Goal: Transaction & Acquisition: Obtain resource

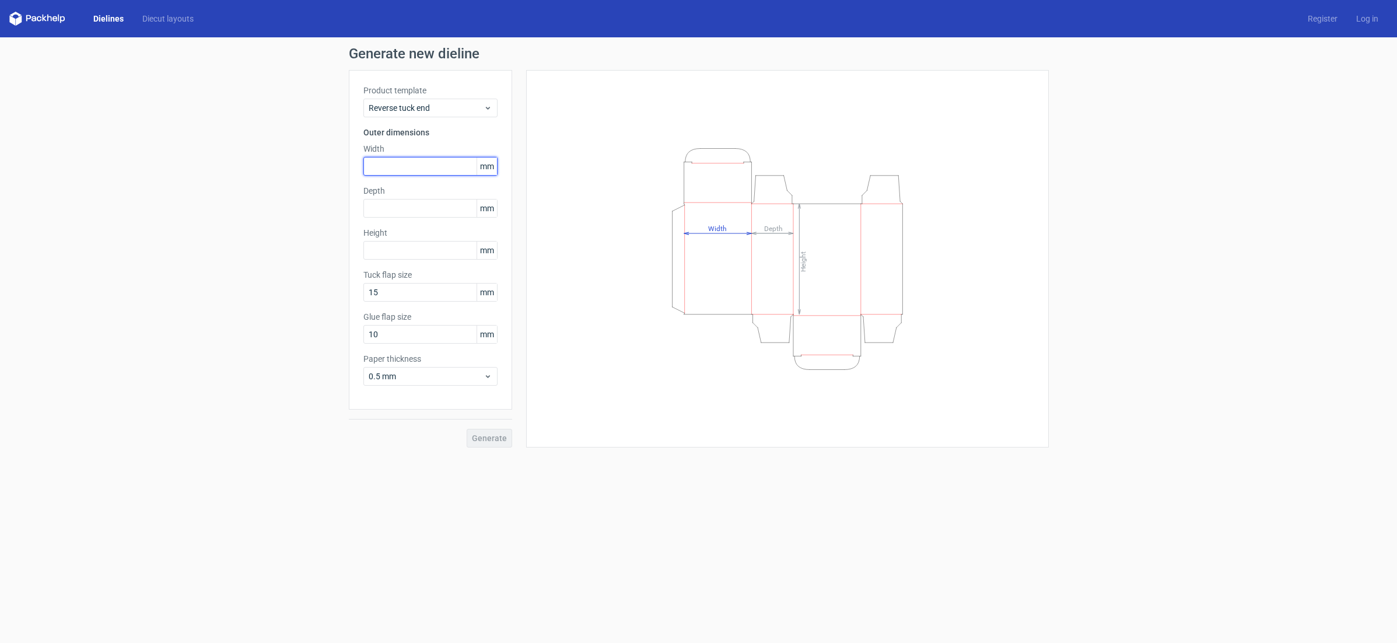
click at [415, 163] on input "text" at bounding box center [430, 166] width 134 height 19
type input "90"
type input "175"
click at [399, 335] on input "10" at bounding box center [430, 334] width 134 height 19
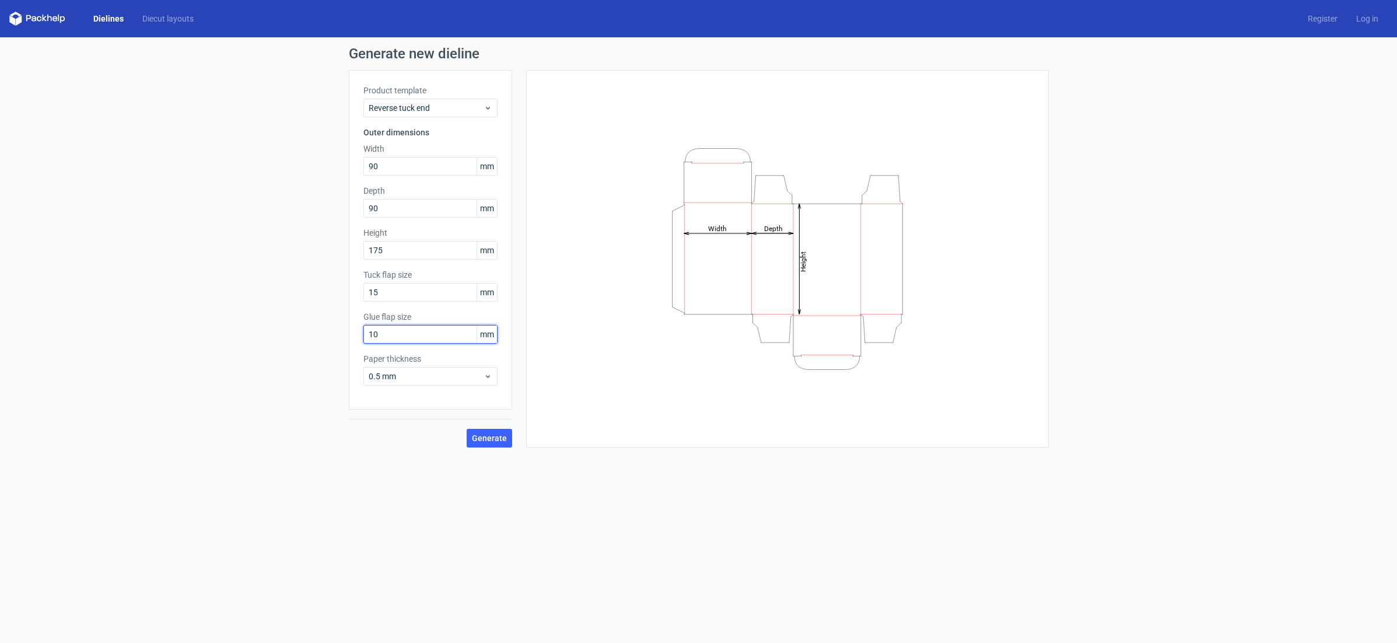
click at [399, 335] on input "10" at bounding box center [430, 334] width 134 height 19
type input "15"
click at [486, 440] on span "Generate" at bounding box center [489, 438] width 35 height 8
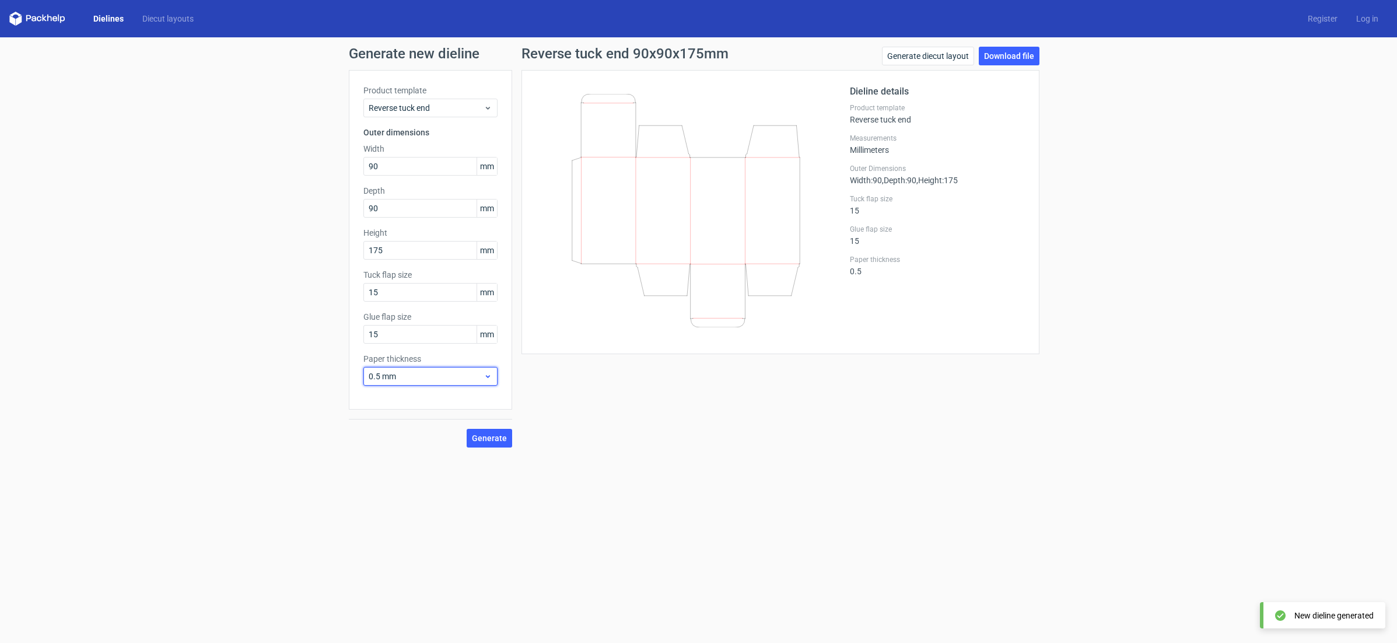
click at [491, 379] on icon at bounding box center [488, 376] width 9 height 9
click at [582, 425] on div "Reverse tuck end 90x90x175mm Generate diecut layout Download file Dieline detai…" at bounding box center [780, 247] width 537 height 401
click at [1003, 55] on link "Download file" at bounding box center [1009, 56] width 61 height 19
click at [500, 439] on span "Generate" at bounding box center [489, 438] width 35 height 8
click at [1002, 58] on link "Download file" at bounding box center [1009, 56] width 61 height 19
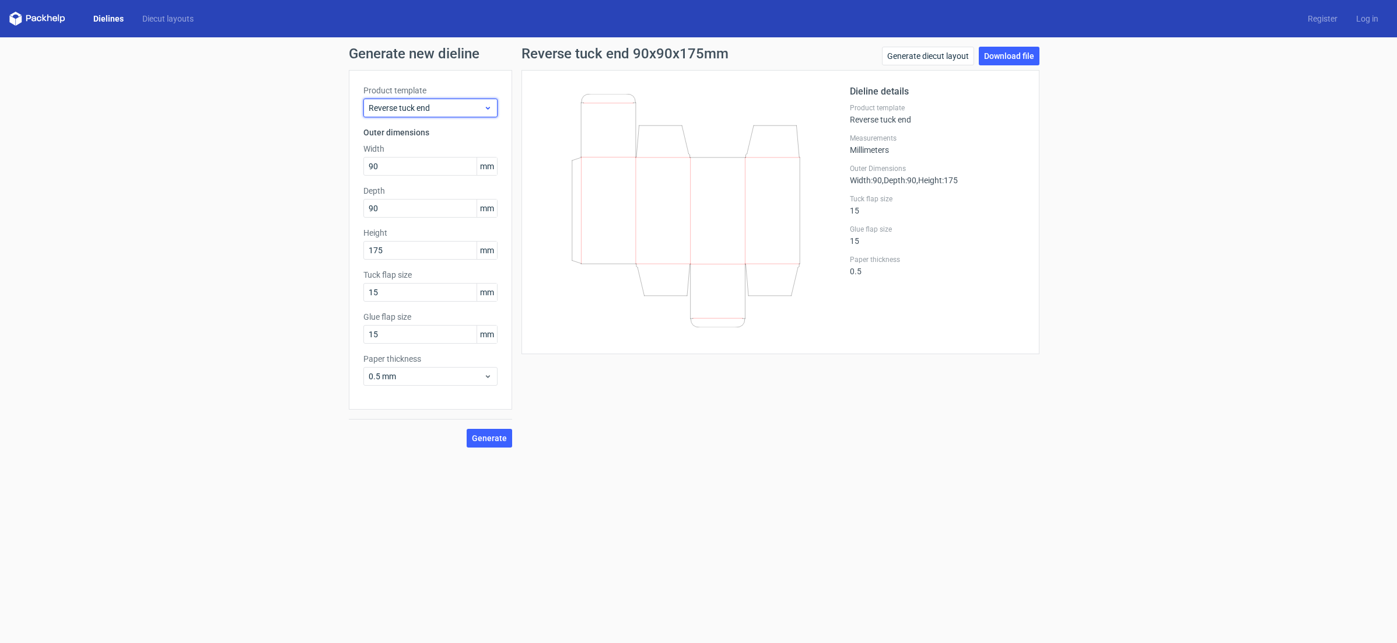
click at [493, 107] on div "Reverse tuck end" at bounding box center [430, 108] width 134 height 19
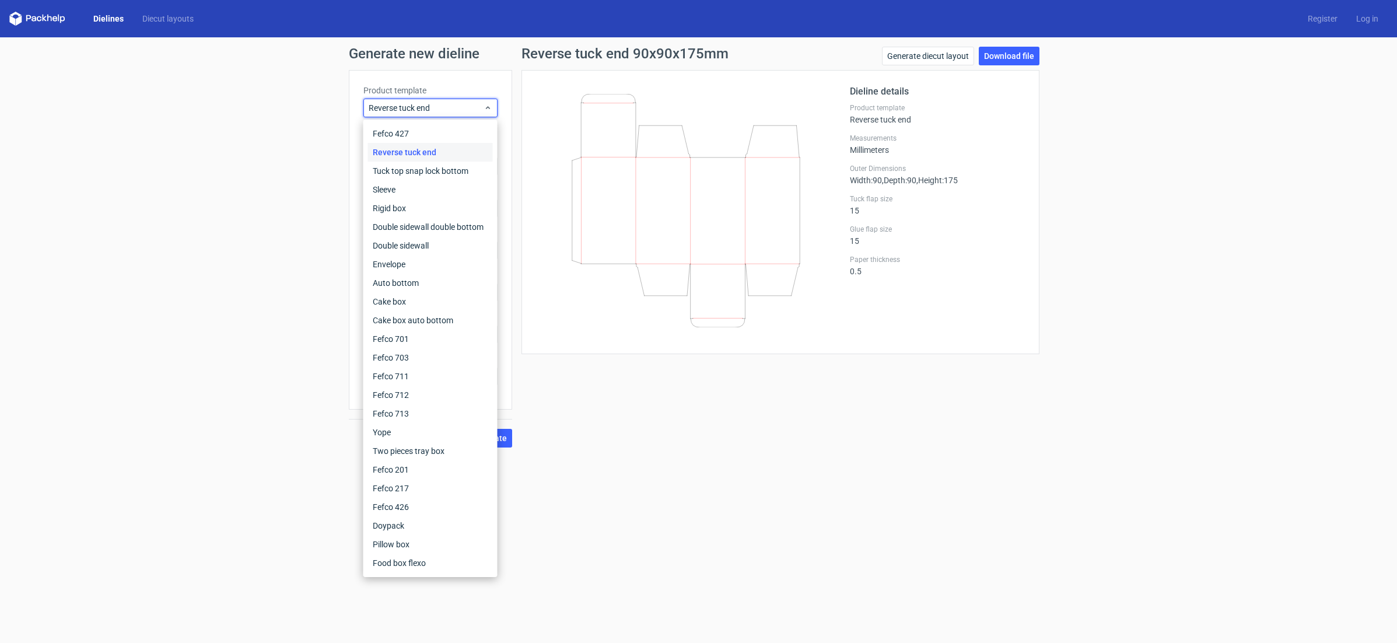
drag, startPoint x: 1062, startPoint y: 477, endPoint x: 958, endPoint y: 155, distance: 337.7
click at [1061, 477] on form "Generate new dieline Product template Reverse tuck end Outer dimensions Width 9…" at bounding box center [698, 339] width 1397 height 605
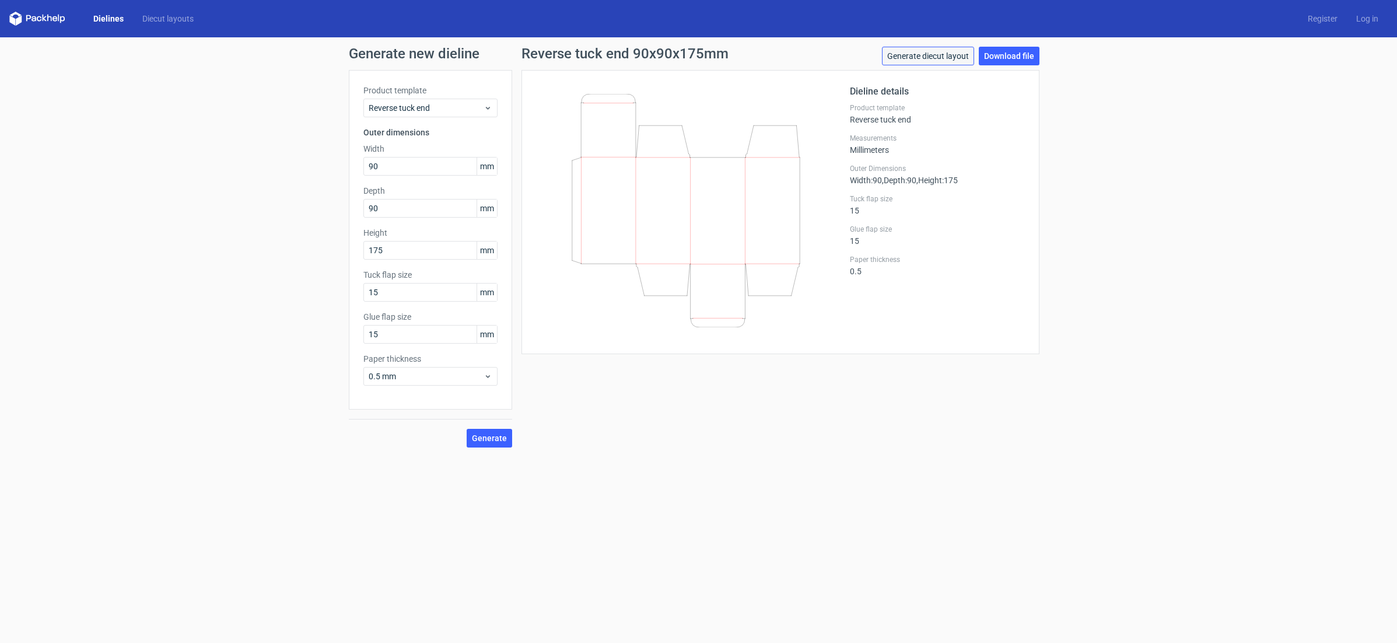
click at [906, 60] on link "Generate diecut layout" at bounding box center [928, 56] width 92 height 19
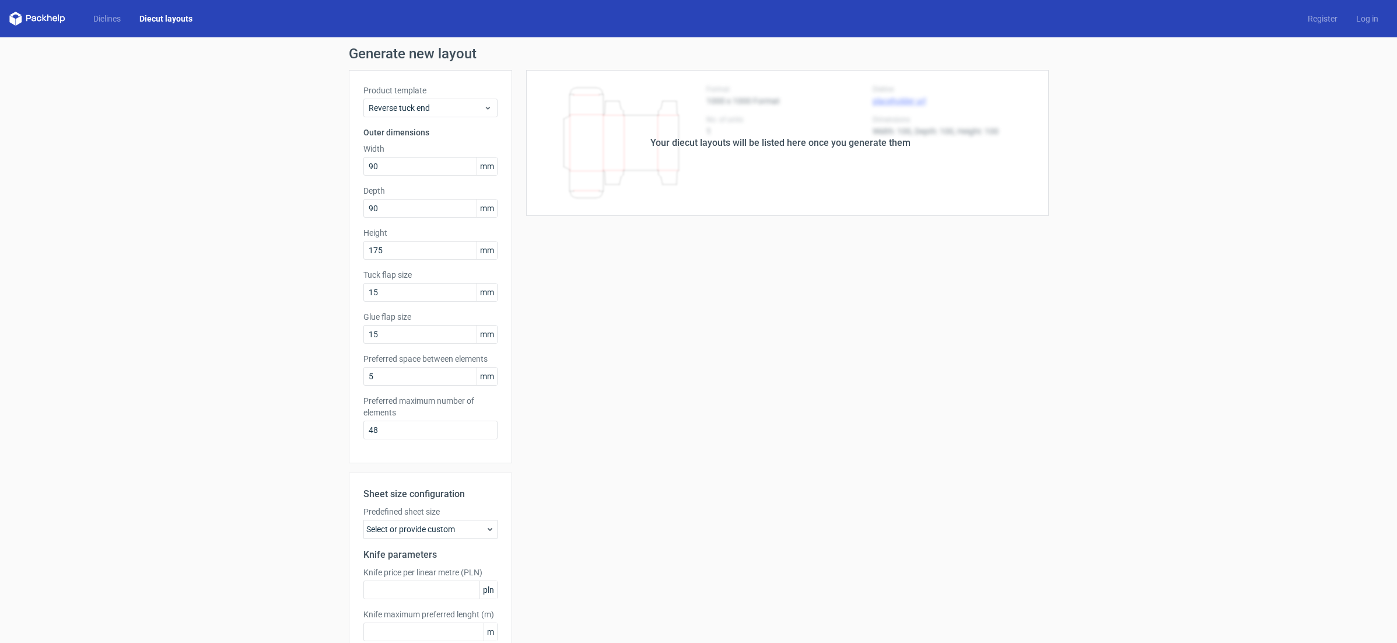
scroll to position [69, 0]
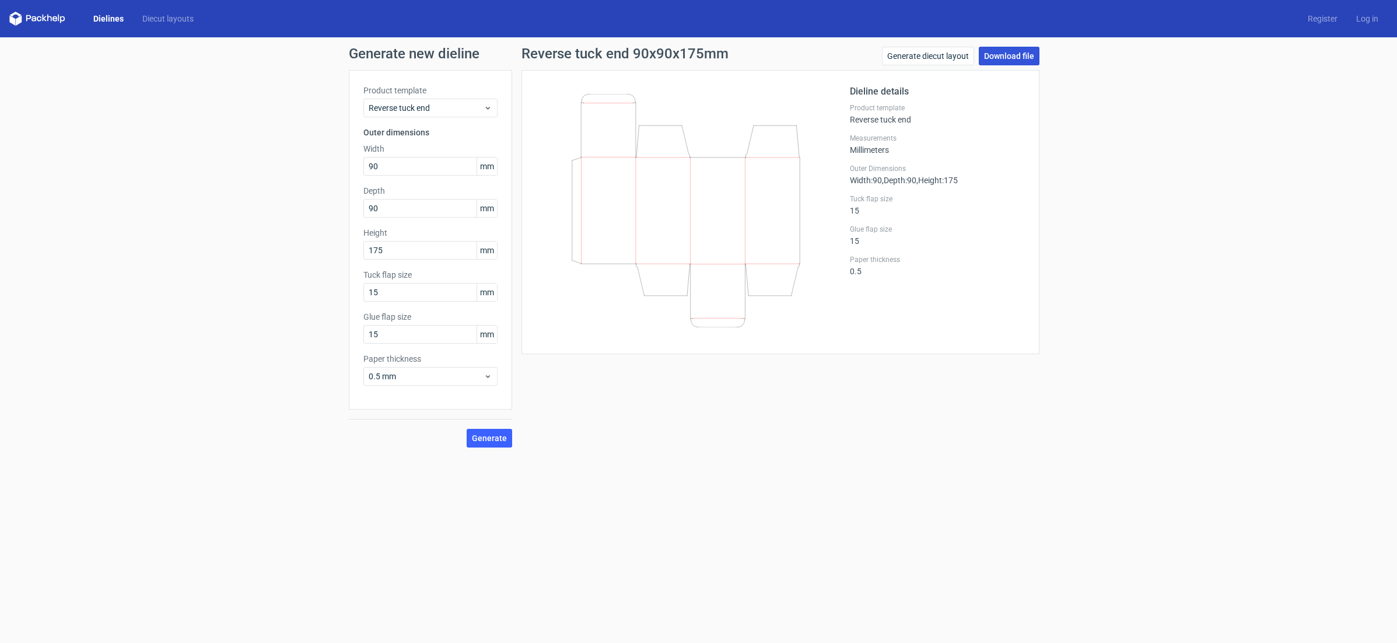
click at [1024, 57] on link "Download file" at bounding box center [1009, 56] width 61 height 19
click at [487, 109] on use at bounding box center [487, 108] width 4 height 3
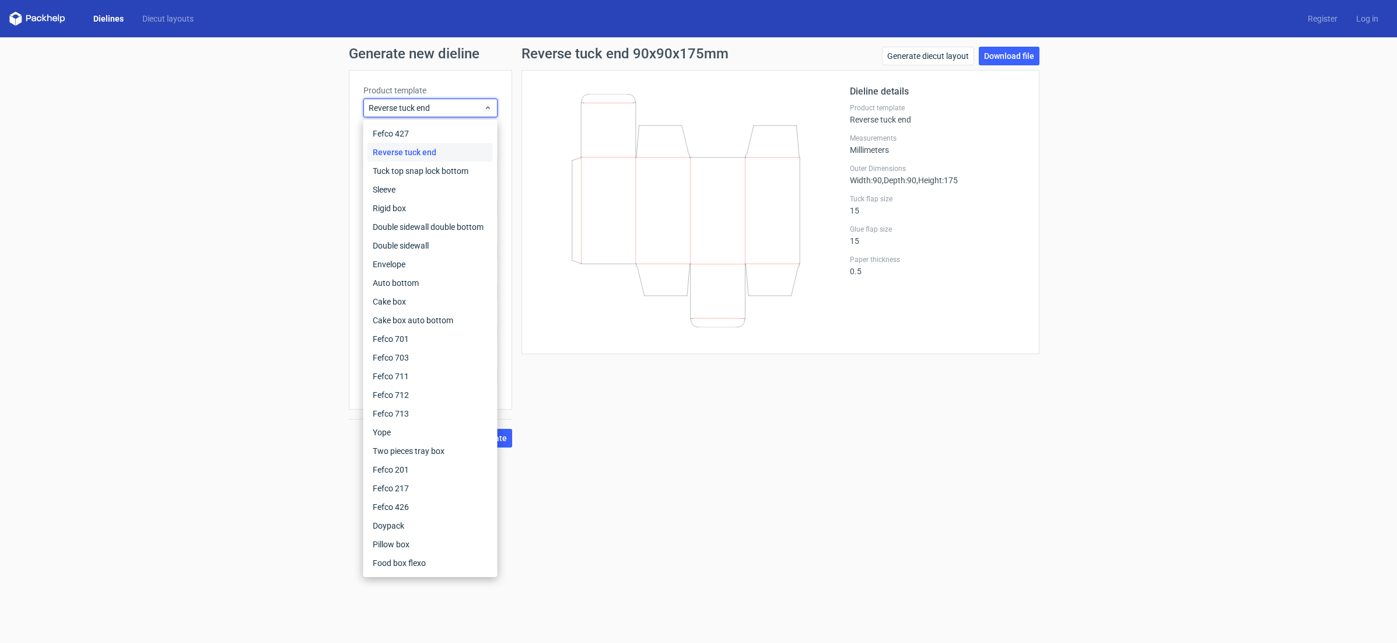
click at [607, 381] on div "Reverse tuck end 90x90x175mm Generate diecut layout Download file Dieline detai…" at bounding box center [780, 247] width 537 height 401
